Goal: Task Accomplishment & Management: Manage account settings

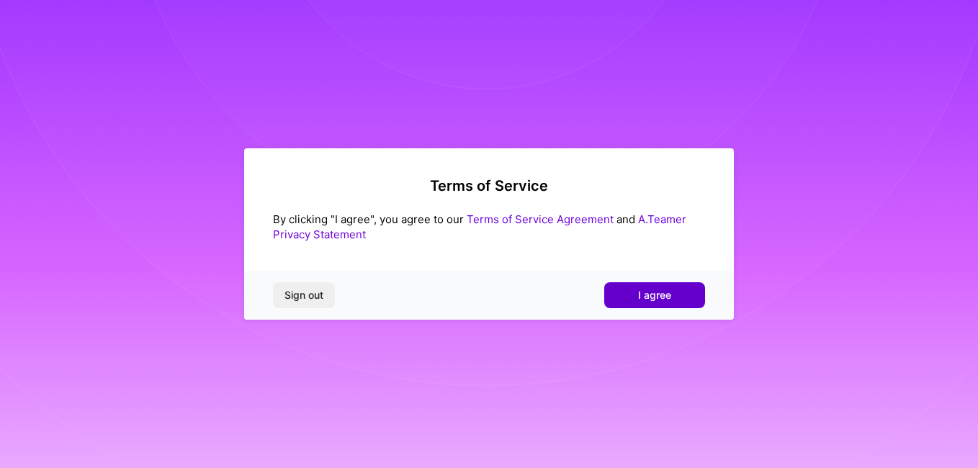
click at [655, 284] on button "I agree" at bounding box center [654, 295] width 101 height 26
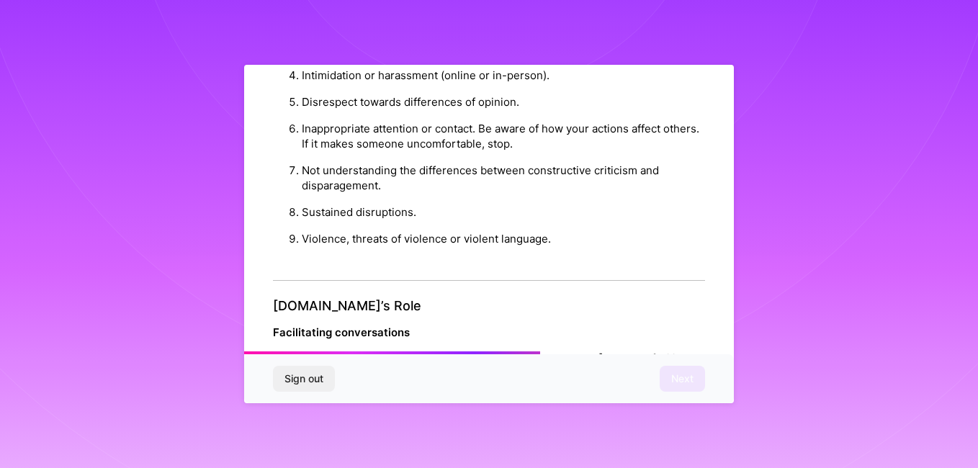
scroll to position [1703, 0]
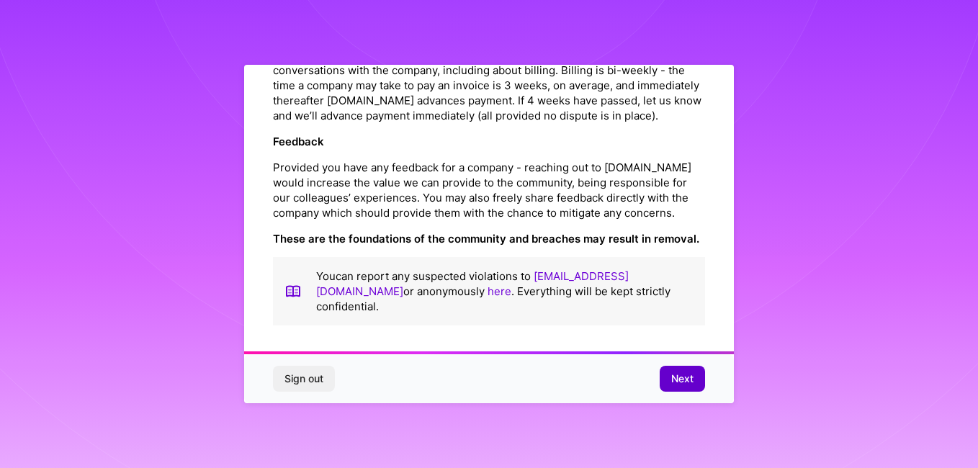
drag, startPoint x: 683, startPoint y: 396, endPoint x: 687, endPoint y: 386, distance: 10.7
click at [687, 386] on div "Sign out Next" at bounding box center [489, 378] width 490 height 49
click at [687, 386] on button "Next" at bounding box center [682, 379] width 45 height 26
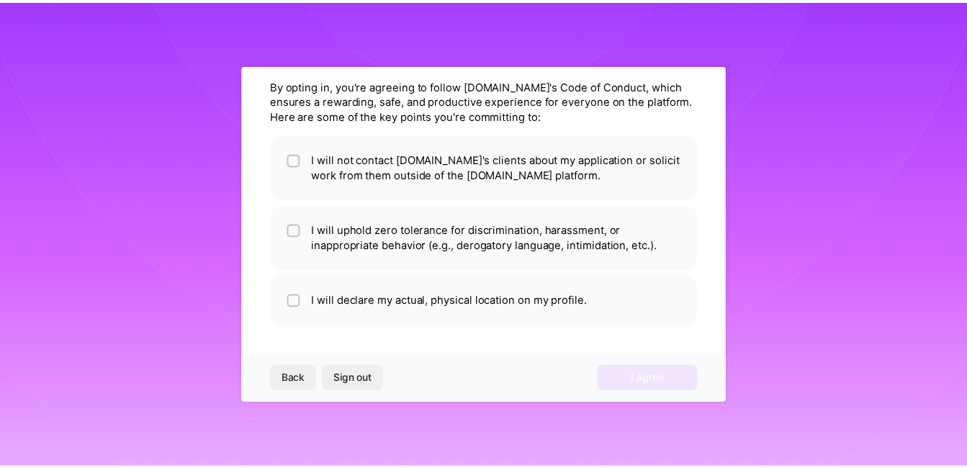
scroll to position [50, 0]
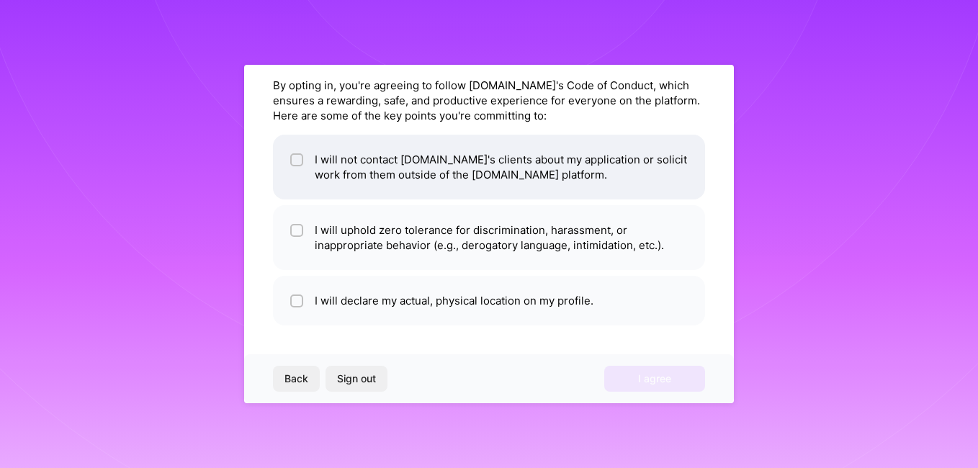
click at [412, 180] on li "I will not contact A.Team's clients about my application or solicit work from t…" at bounding box center [489, 167] width 432 height 65
checkbox input "true"
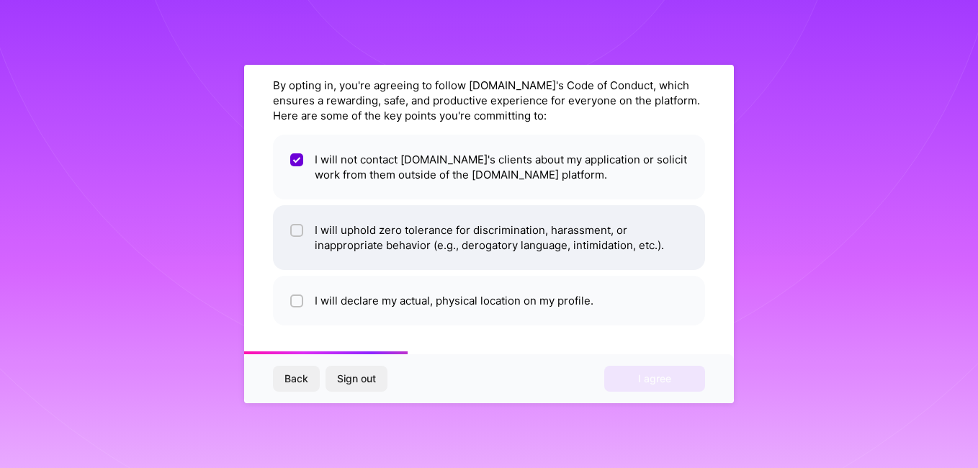
click at [412, 208] on li "I will uphold zero tolerance for discrimination, harassment, or inappropriate b…" at bounding box center [489, 237] width 432 height 65
checkbox input "true"
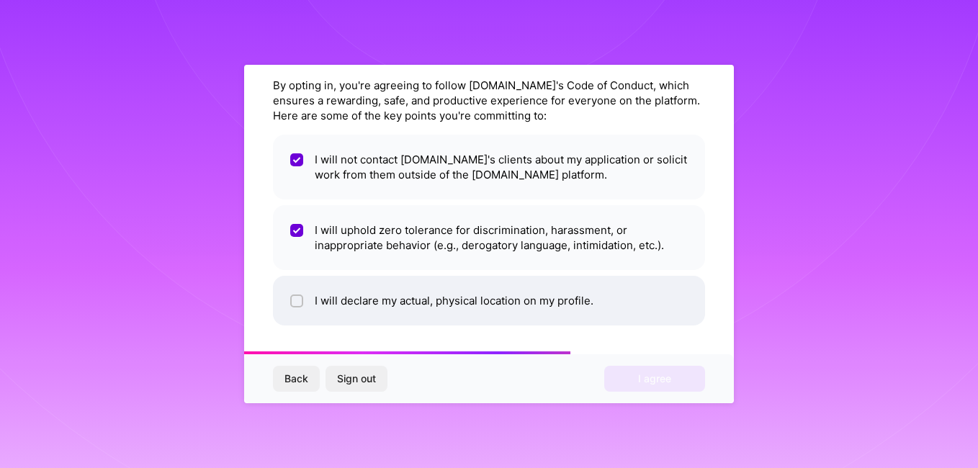
click at [405, 287] on li "I will declare my actual, physical location on my profile." at bounding box center [489, 301] width 432 height 50
checkbox input "true"
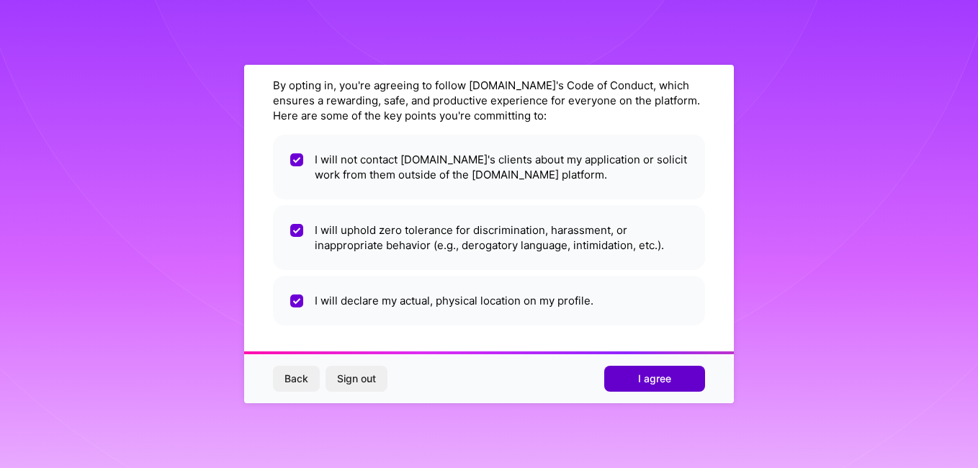
click at [630, 366] on button "I agree" at bounding box center [654, 379] width 101 height 26
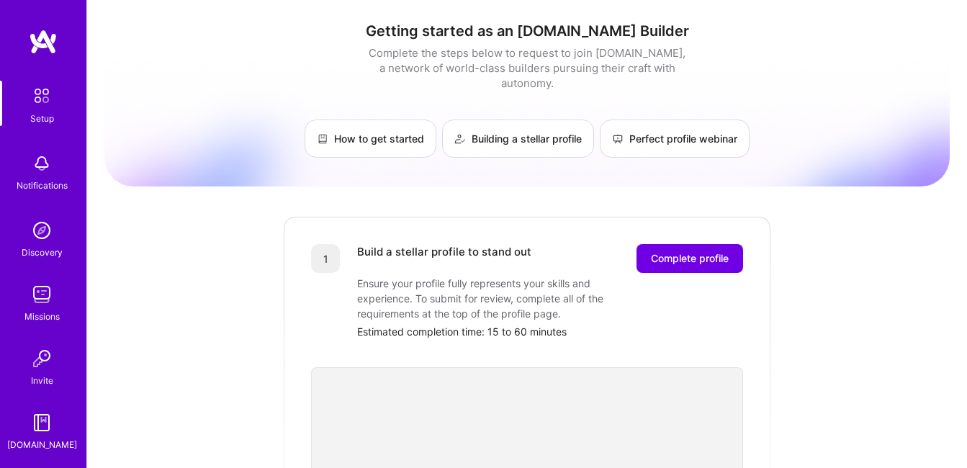
scroll to position [62, 0]
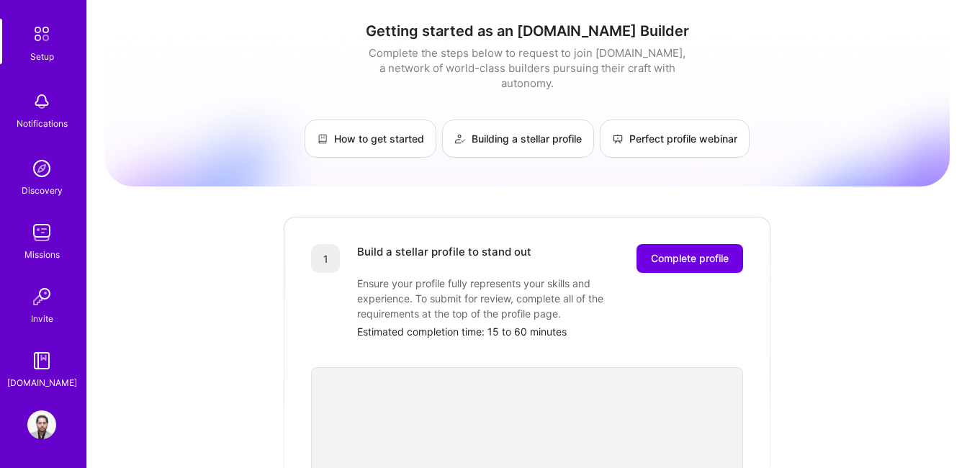
click at [39, 174] on img at bounding box center [41, 168] width 29 height 29
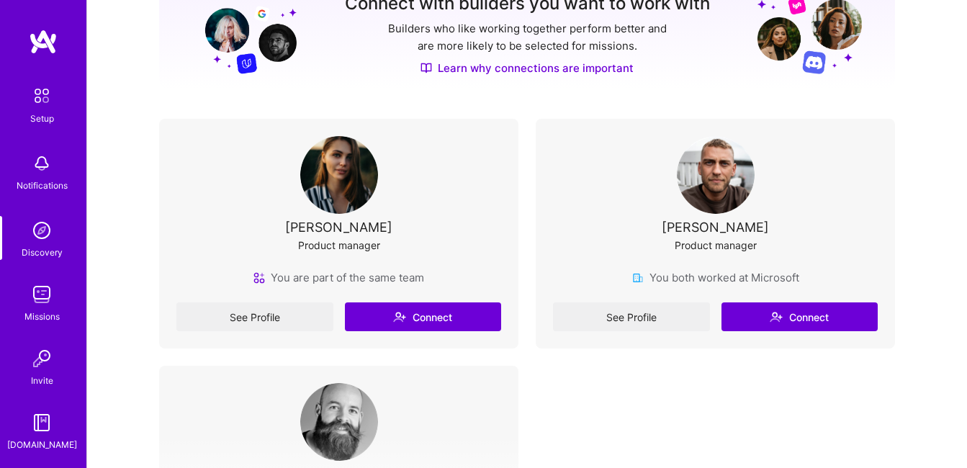
scroll to position [221, 0]
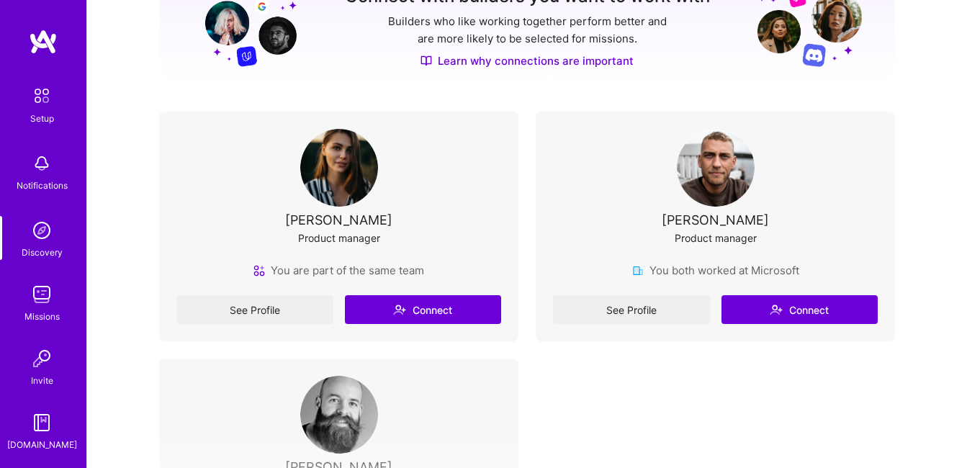
click at [401, 298] on div "See Profile Connect" at bounding box center [338, 309] width 325 height 29
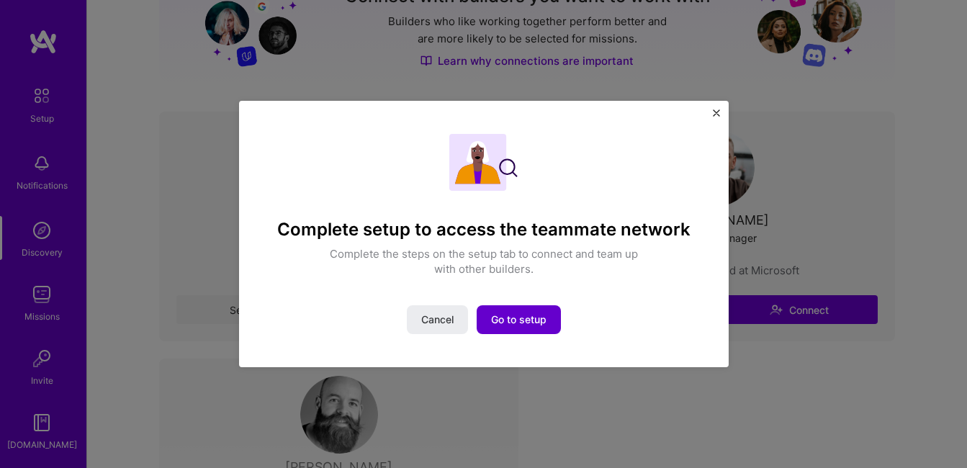
click at [511, 310] on button "Go to setup" at bounding box center [519, 319] width 84 height 29
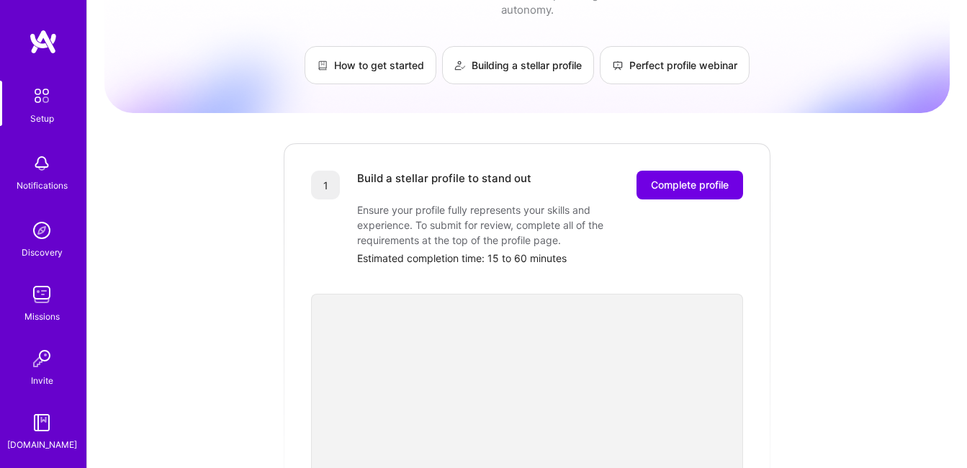
scroll to position [2, 0]
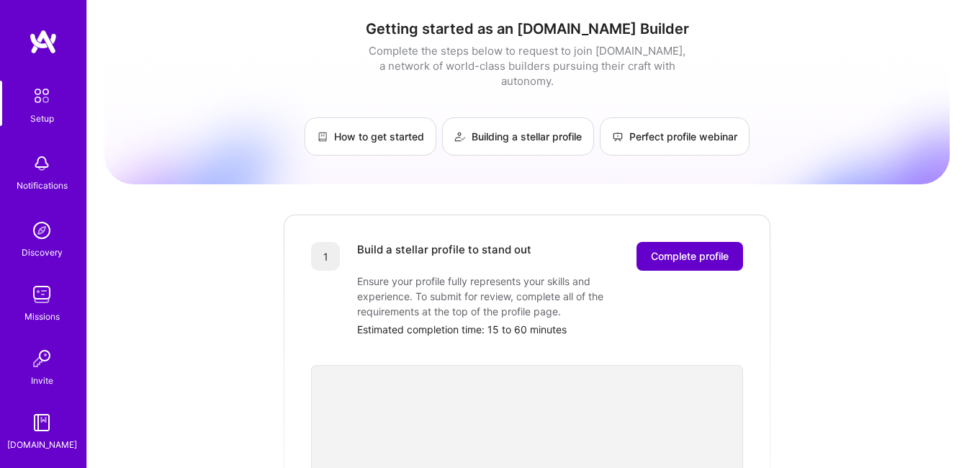
click at [699, 249] on span "Complete profile" at bounding box center [690, 256] width 78 height 14
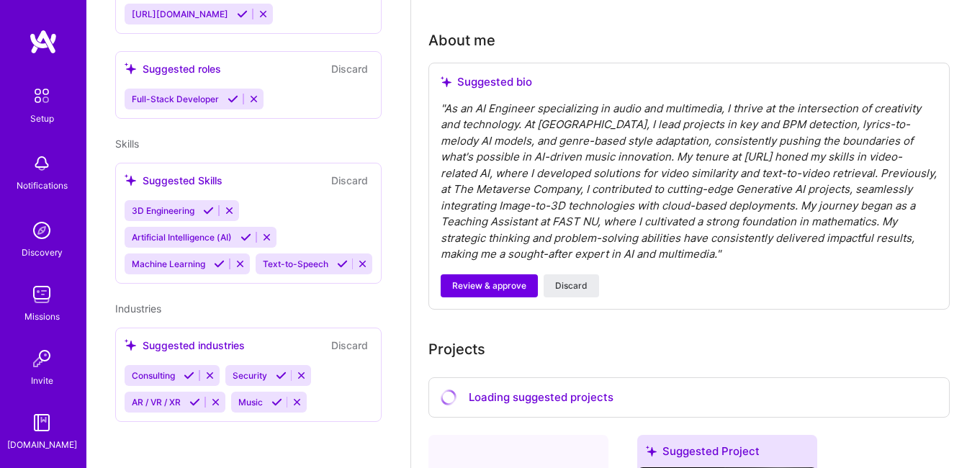
scroll to position [385, 0]
click at [202, 205] on button at bounding box center [208, 211] width 19 height 12
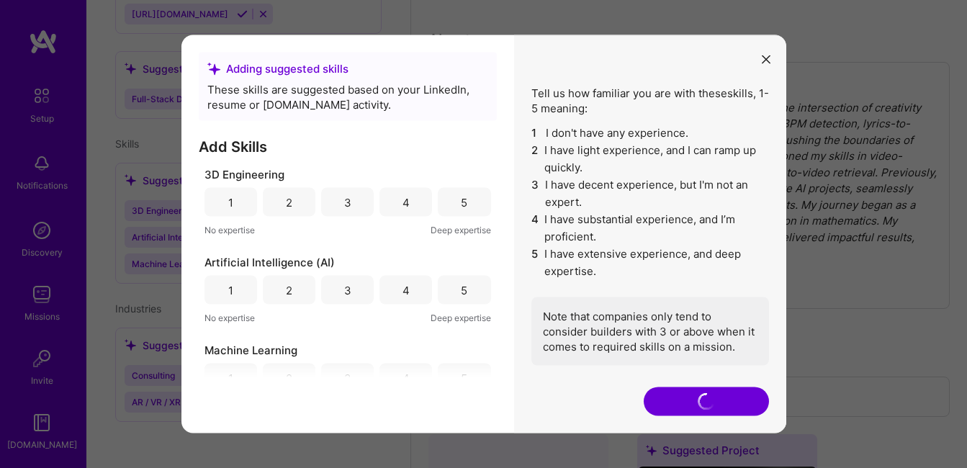
click at [347, 206] on div "3" at bounding box center [347, 201] width 7 height 15
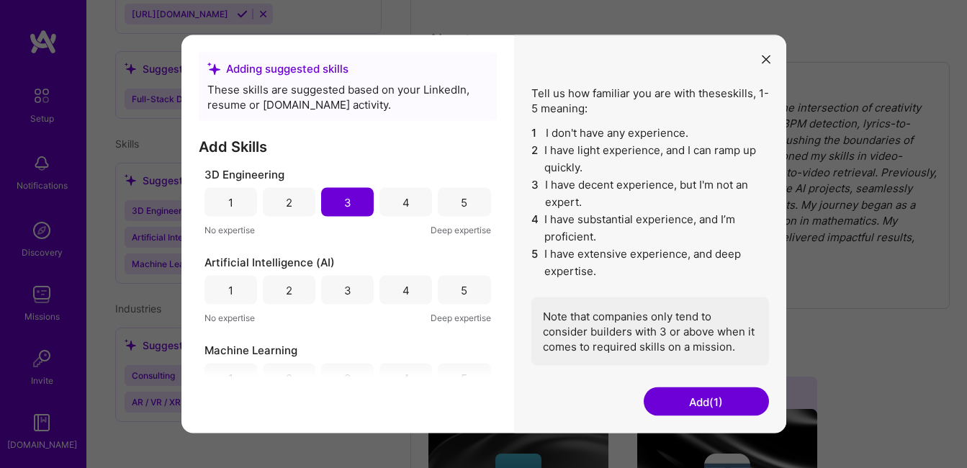
scroll to position [71, 0]
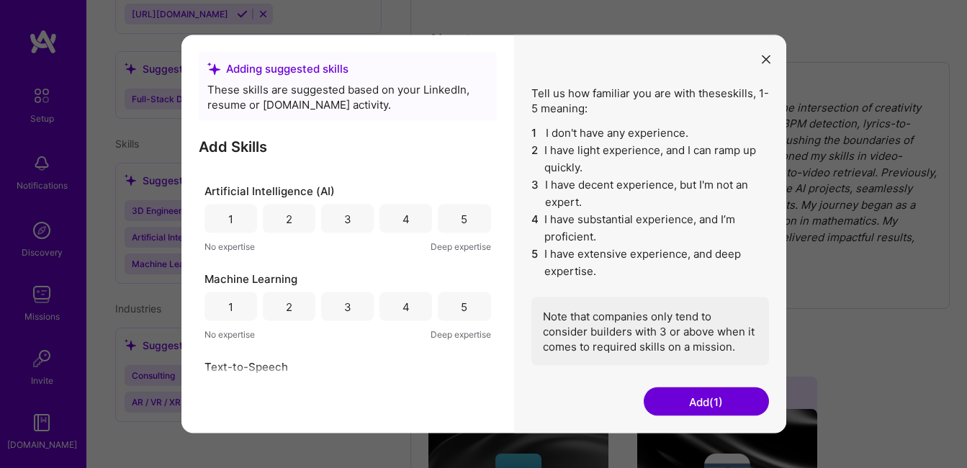
click at [464, 234] on div "Artificial Intelligence (AI) 1 2 3 4 5 No expertise Deep expertise" at bounding box center [348, 219] width 287 height 71
click at [464, 229] on div "5" at bounding box center [464, 219] width 53 height 29
click at [450, 302] on div "5" at bounding box center [464, 306] width 53 height 29
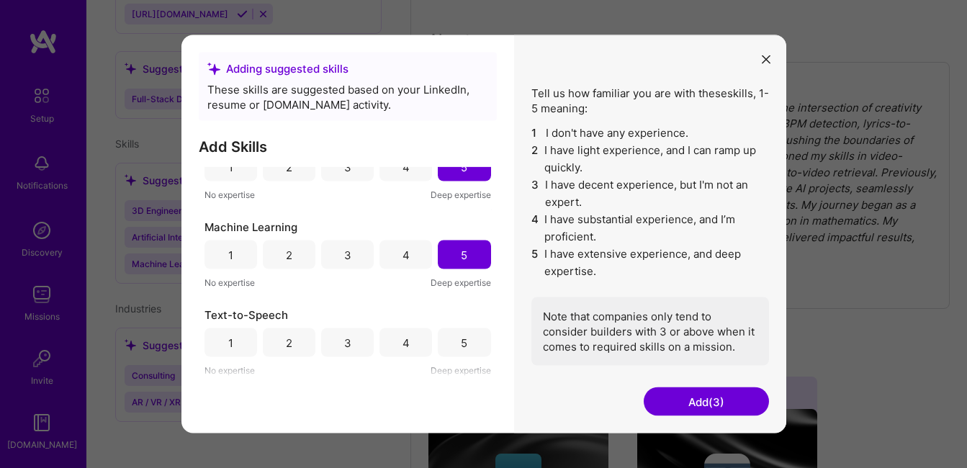
click at [446, 333] on div "5" at bounding box center [464, 342] width 53 height 29
click at [696, 411] on button "Add (4)" at bounding box center [706, 401] width 125 height 29
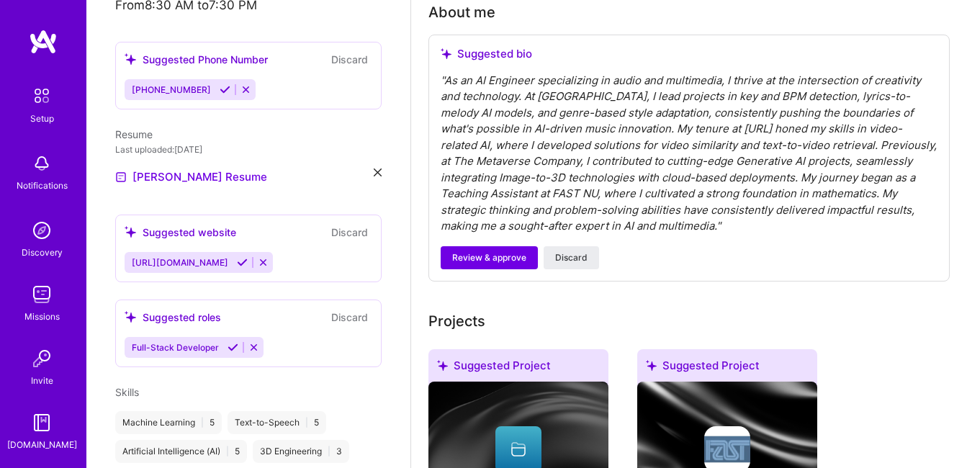
scroll to position [372, 0]
click at [248, 261] on icon at bounding box center [242, 261] width 11 height 11
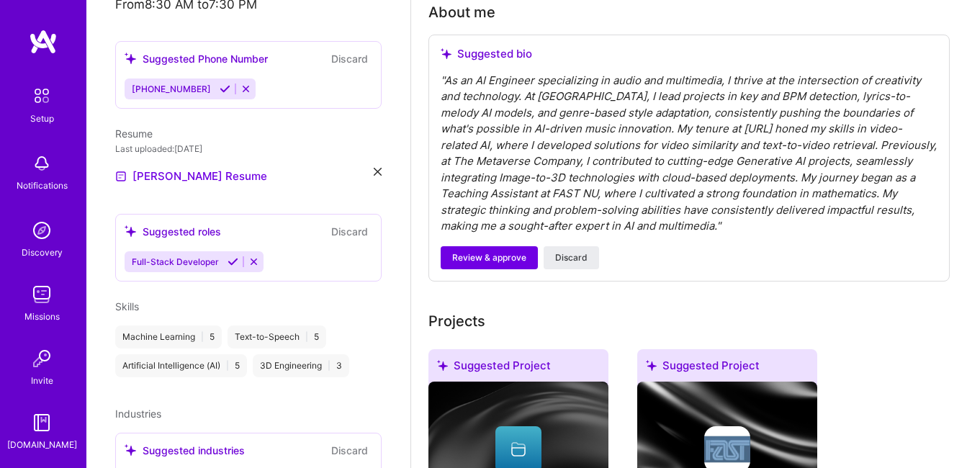
click at [220, 91] on icon at bounding box center [225, 89] width 11 height 11
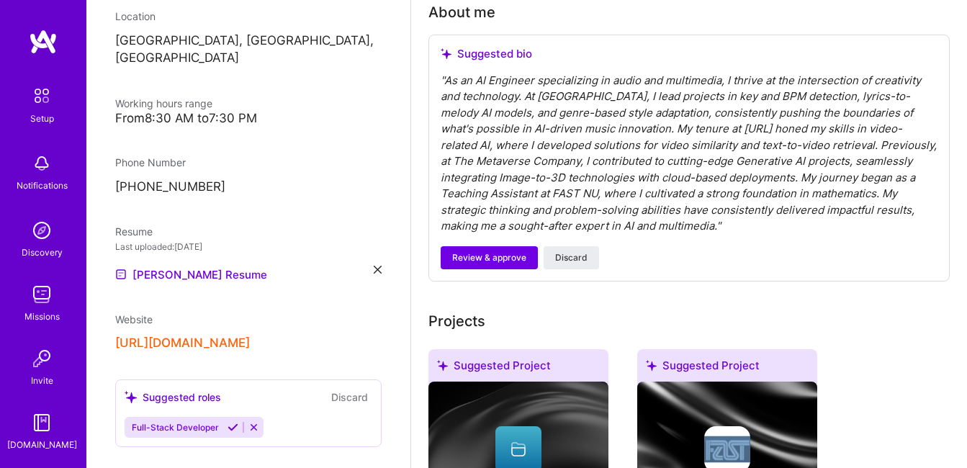
scroll to position [379, 0]
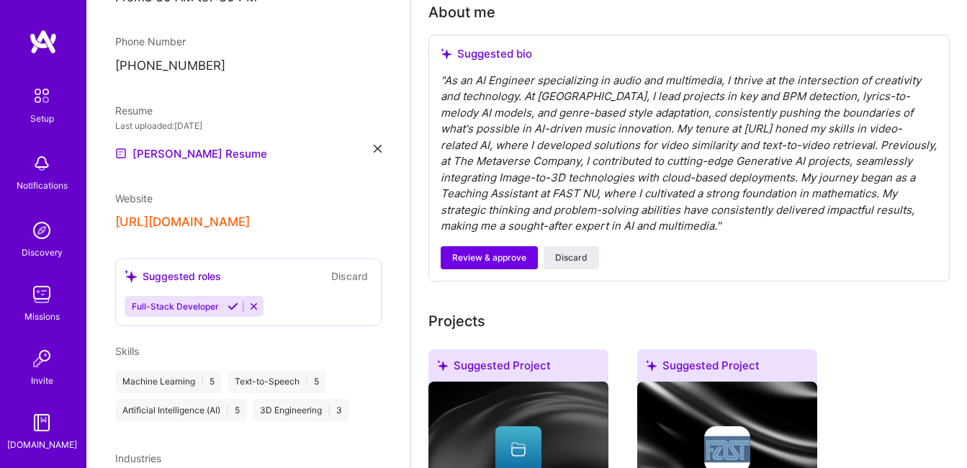
click at [230, 312] on icon at bounding box center [233, 306] width 11 height 11
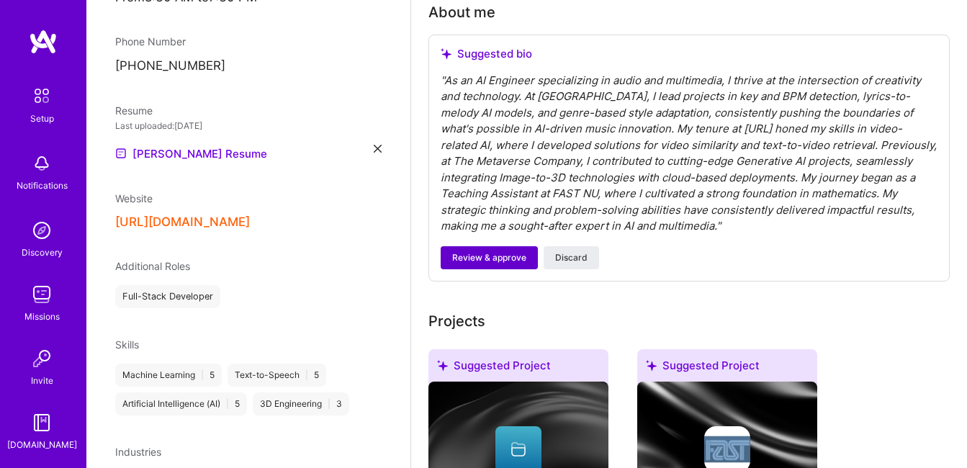
click at [481, 256] on span "Review & approve" at bounding box center [489, 257] width 74 height 13
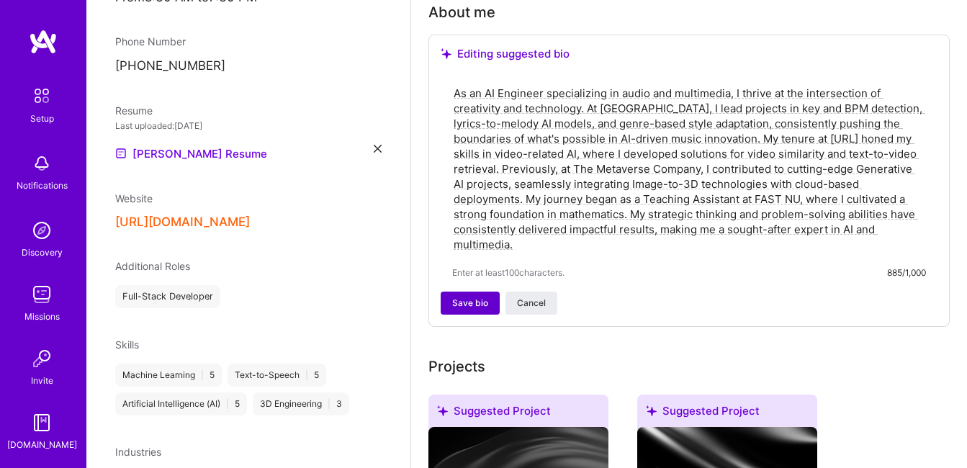
scroll to position [524, 0]
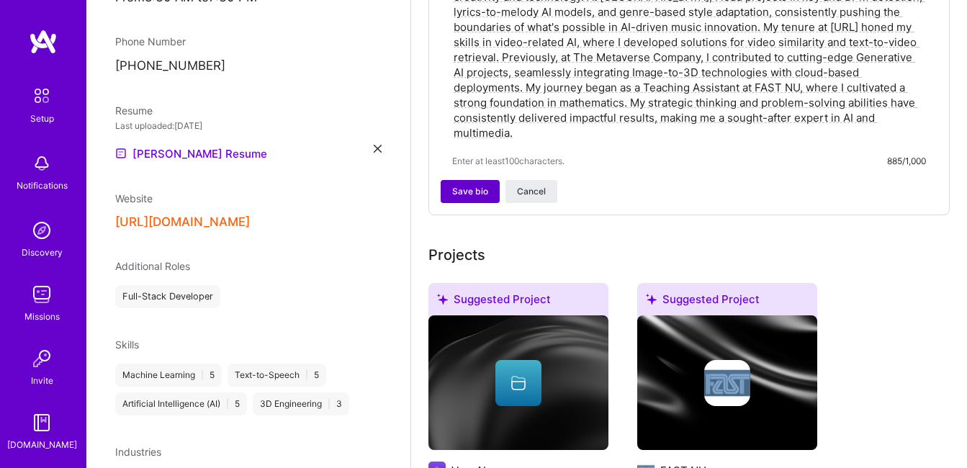
click at [475, 185] on span "Save bio" at bounding box center [470, 191] width 36 height 13
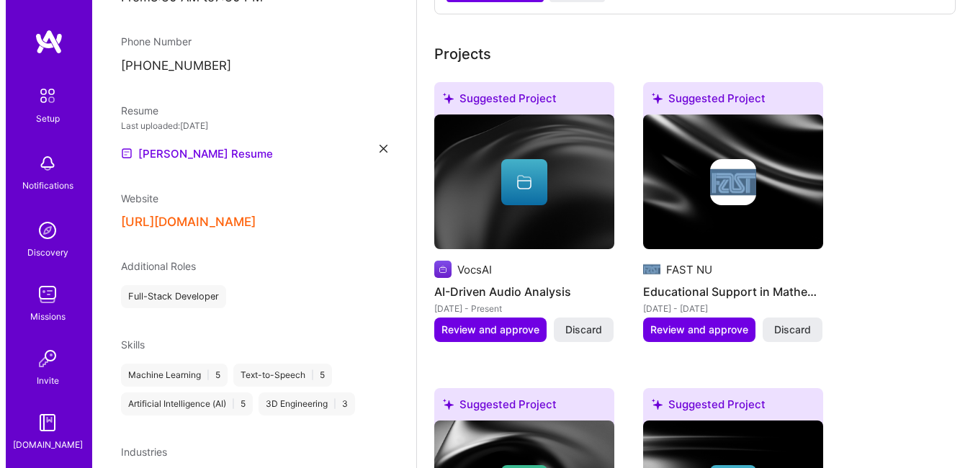
scroll to position [824, 0]
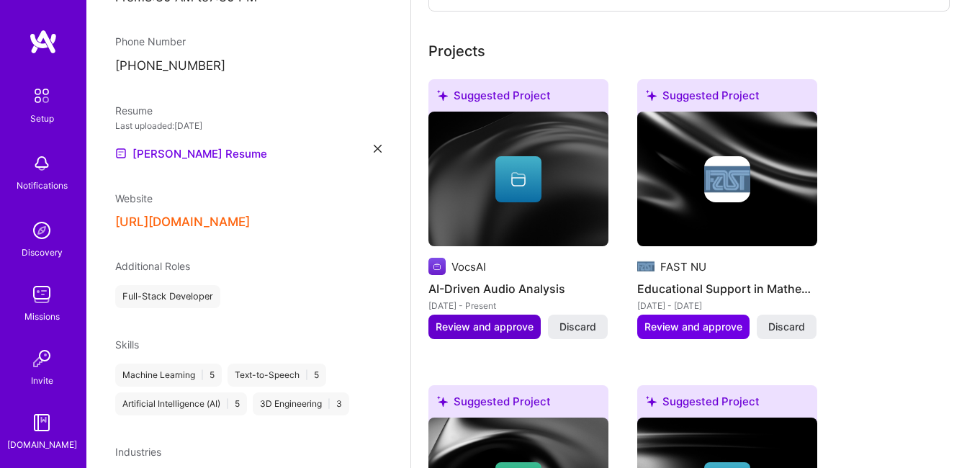
click at [492, 326] on span "Review and approve" at bounding box center [485, 327] width 98 height 14
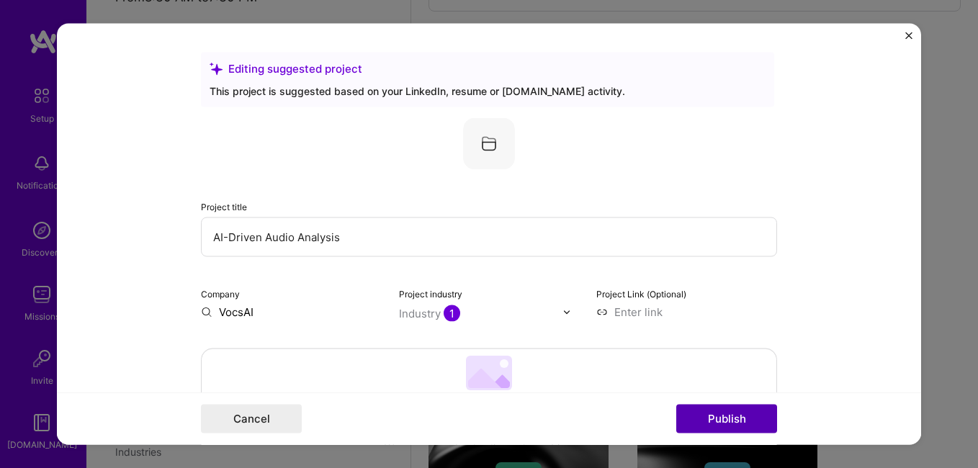
click at [726, 418] on button "Publish" at bounding box center [726, 419] width 101 height 29
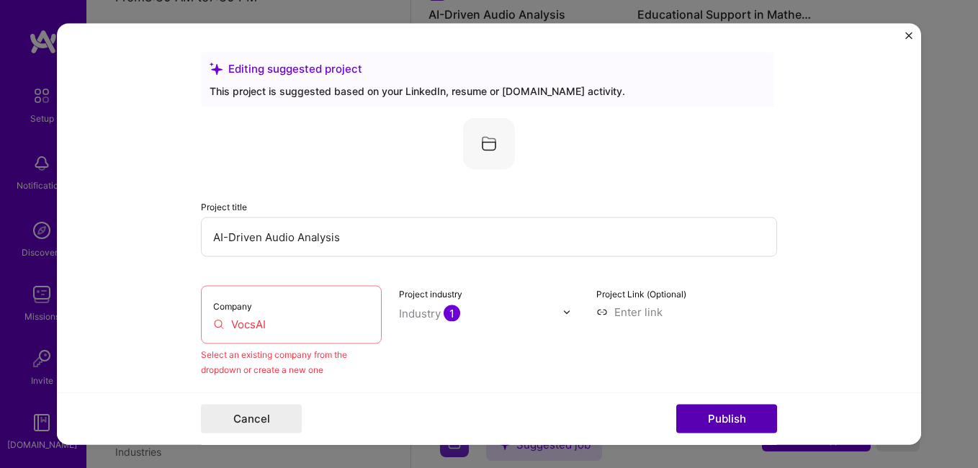
scroll to position [94, 0]
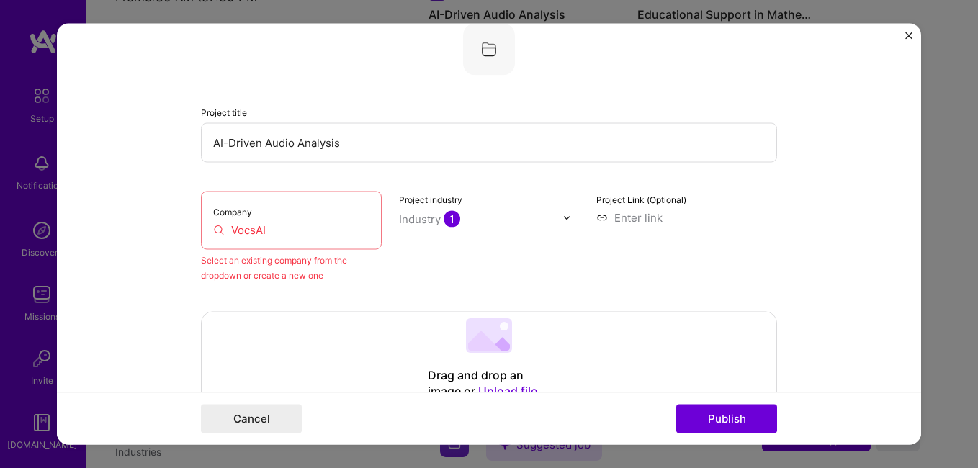
click at [906, 37] on img "Close" at bounding box center [908, 35] width 7 height 7
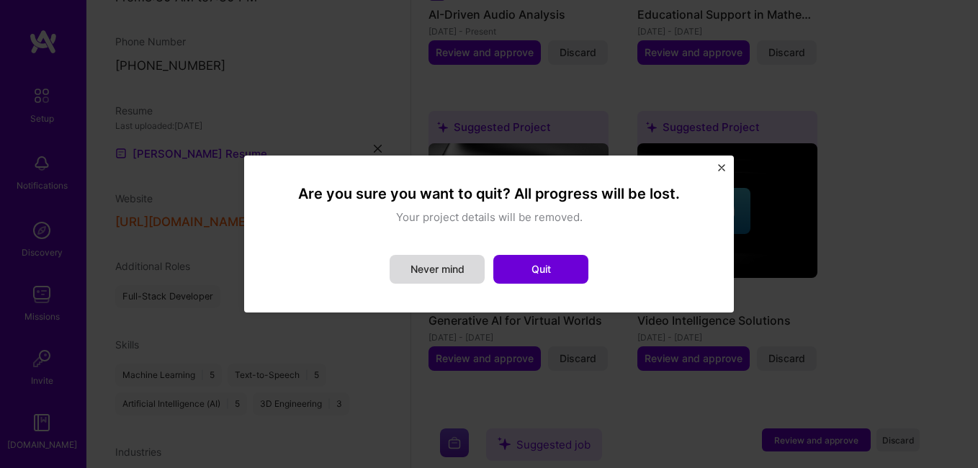
click at [468, 266] on button "Never mind" at bounding box center [437, 269] width 95 height 29
